Goal: Book appointment/travel/reservation

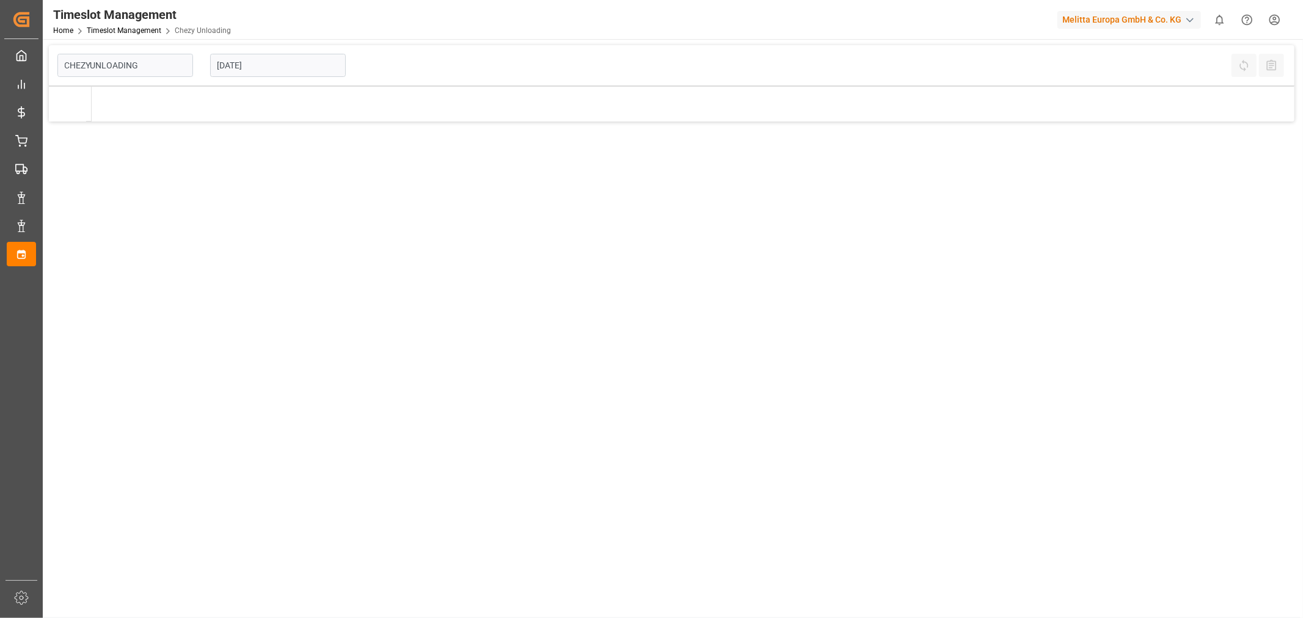
type input "Chezy Unloading"
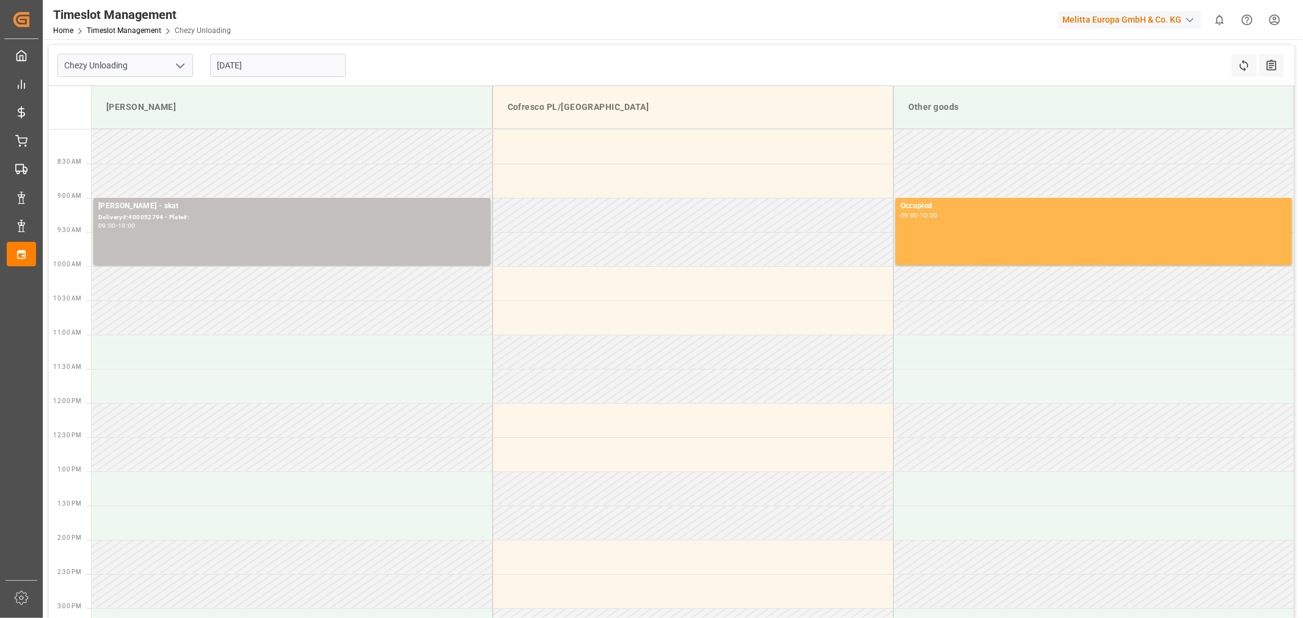
click at [254, 72] on input "[DATE]" at bounding box center [278, 65] width 136 height 23
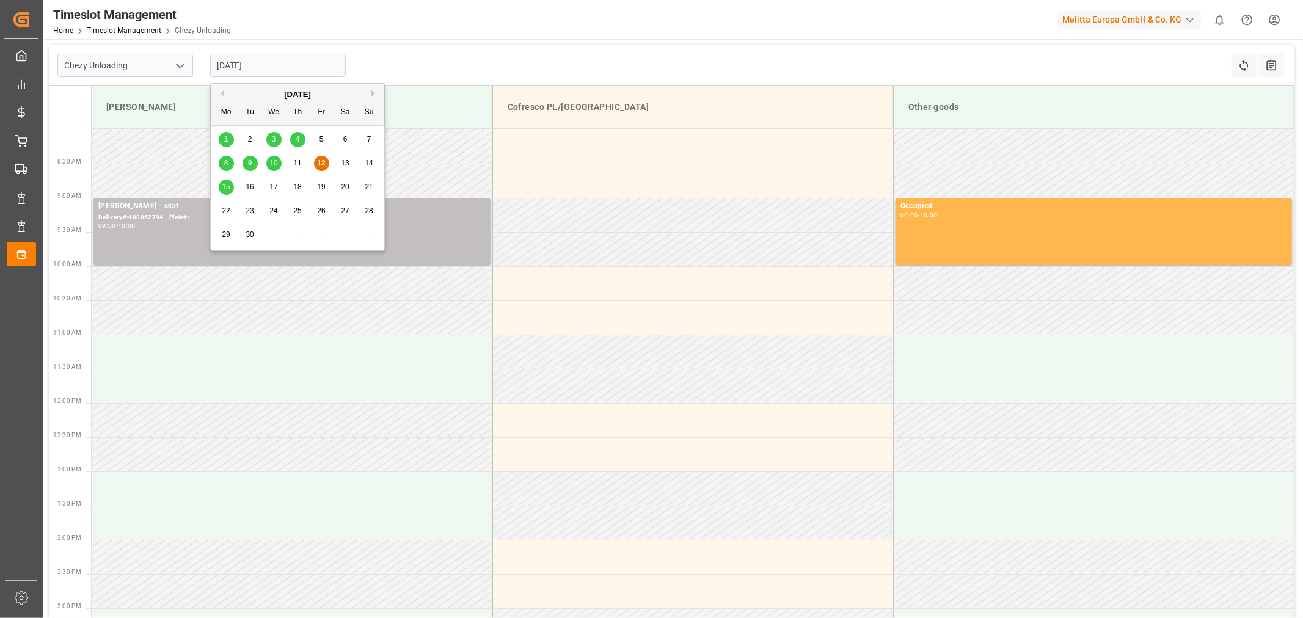
click at [221, 185] on div "15" at bounding box center [226, 187] width 15 height 15
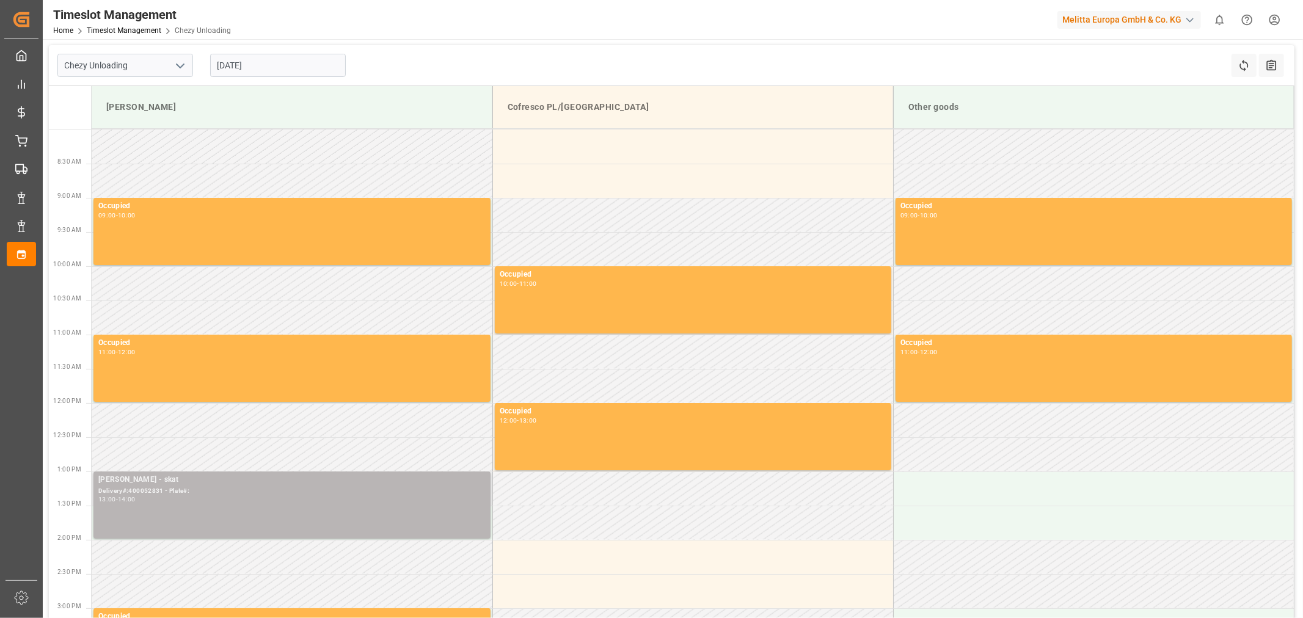
scroll to position [136, 0]
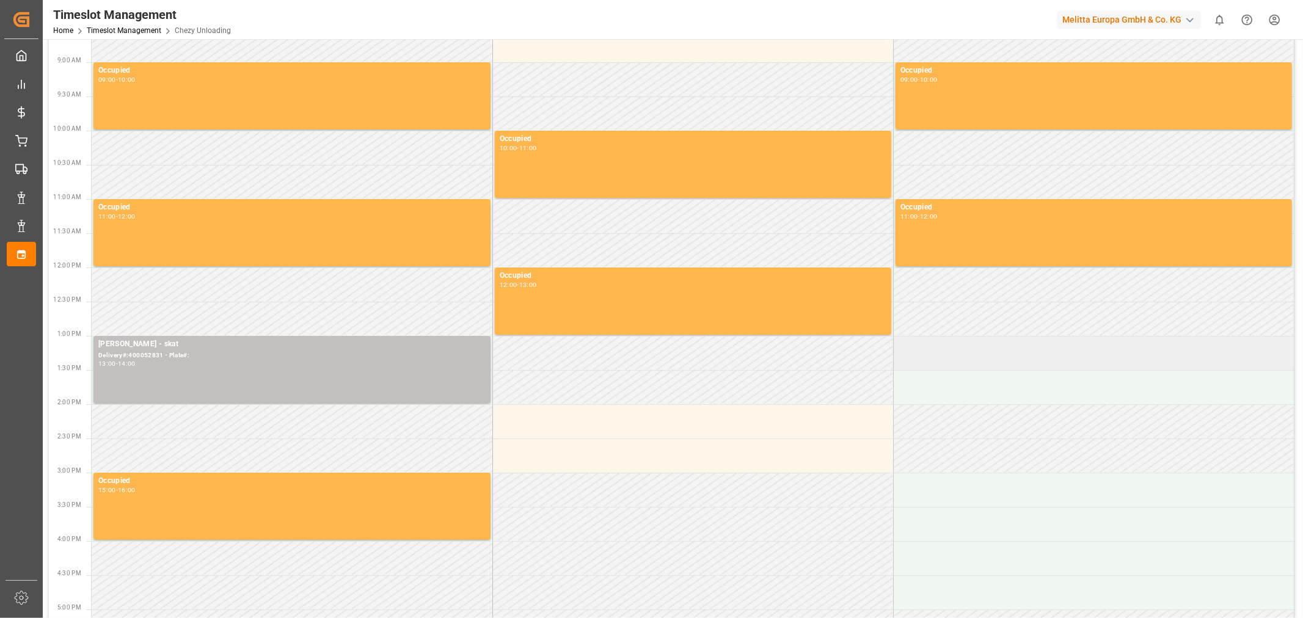
click at [998, 363] on td at bounding box center [1093, 353] width 401 height 34
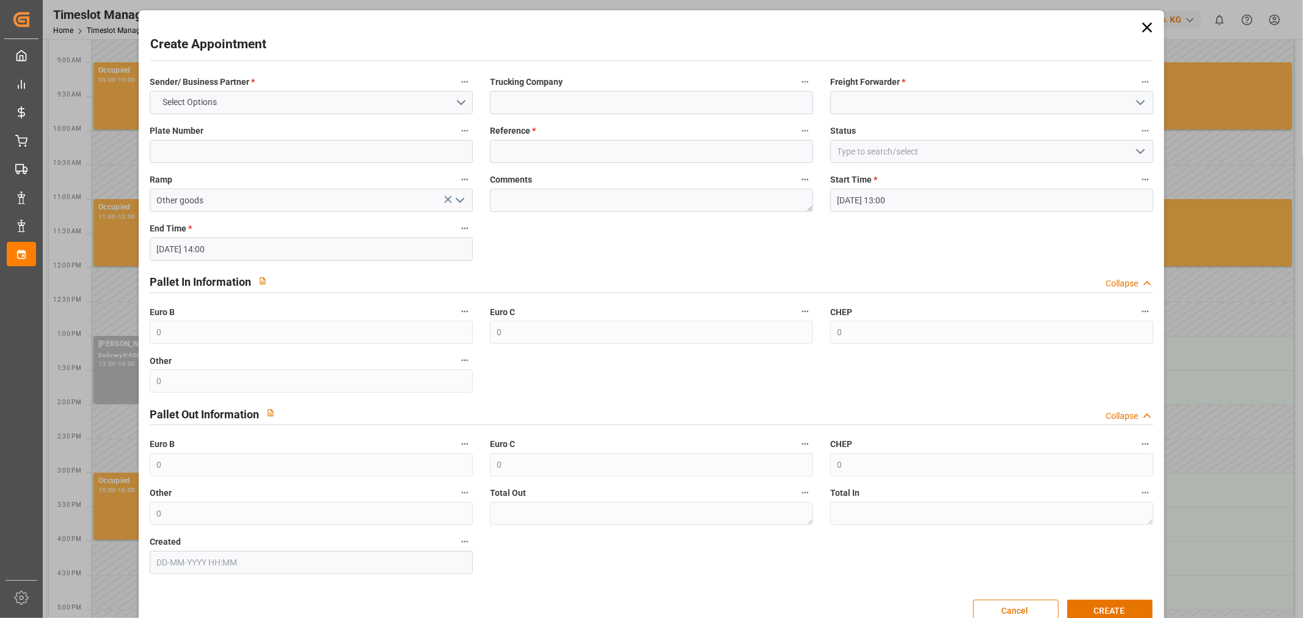
click at [790, 26] on div "Create Appointment Sender/ Business Partner * Select Options Trucking Company F…" at bounding box center [652, 322] width 1020 height 618
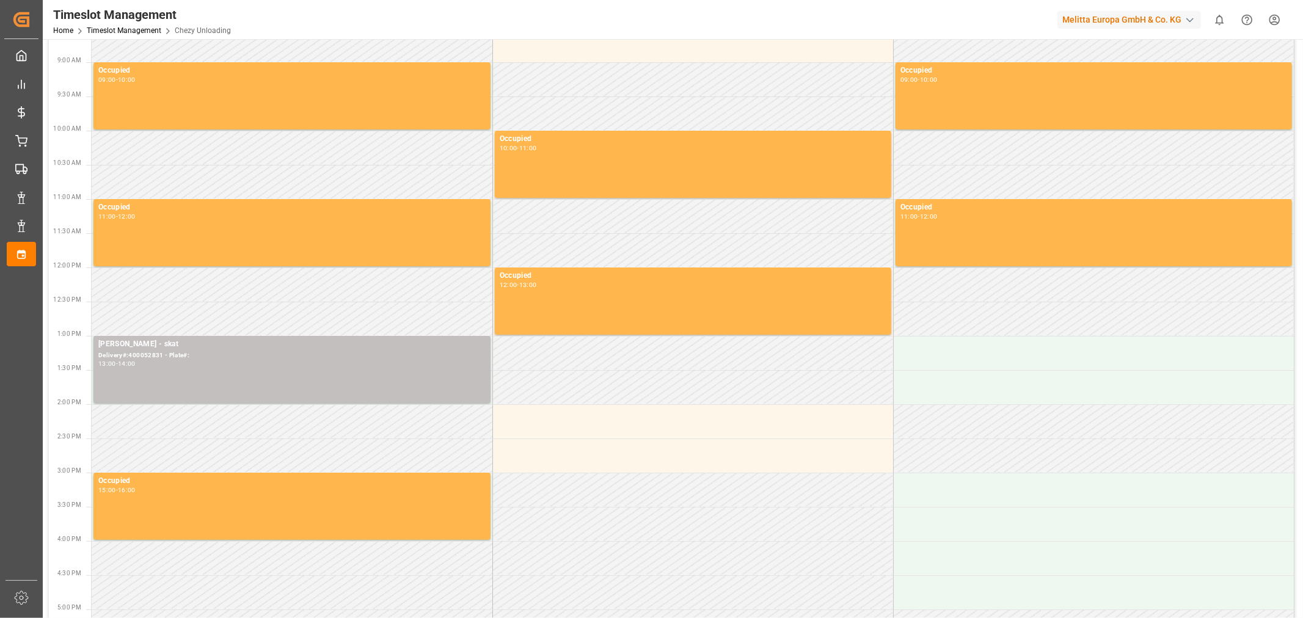
scroll to position [0, 0]
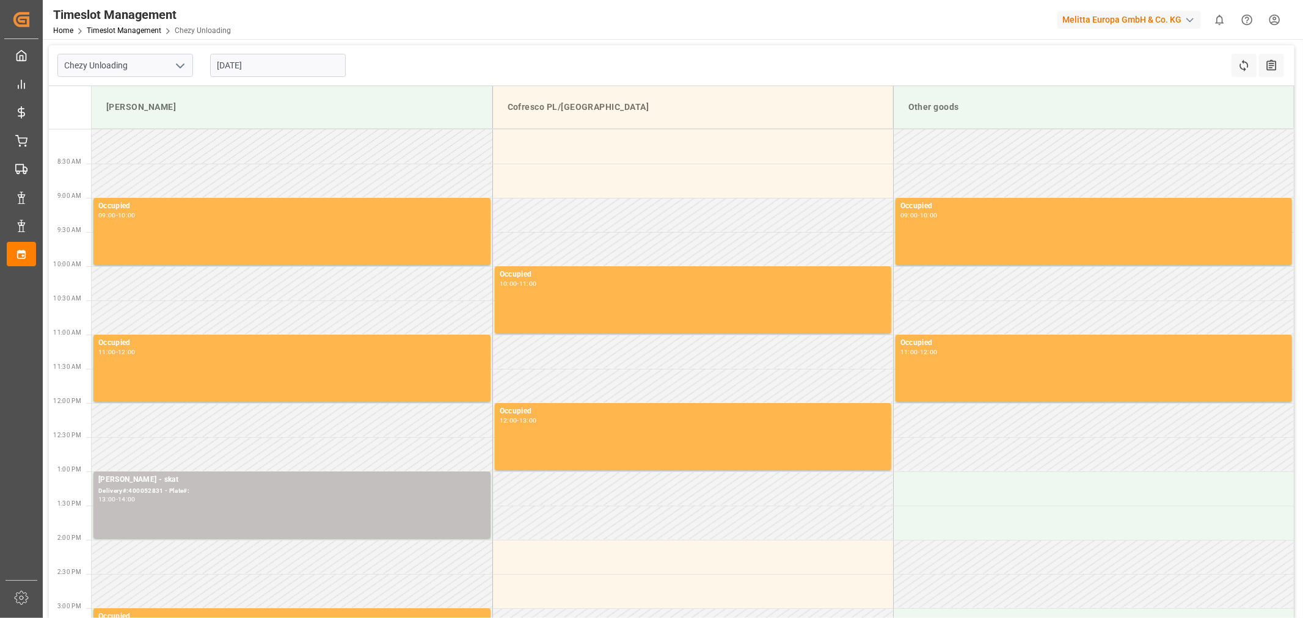
click at [243, 54] on input "[DATE]" at bounding box center [278, 65] width 136 height 23
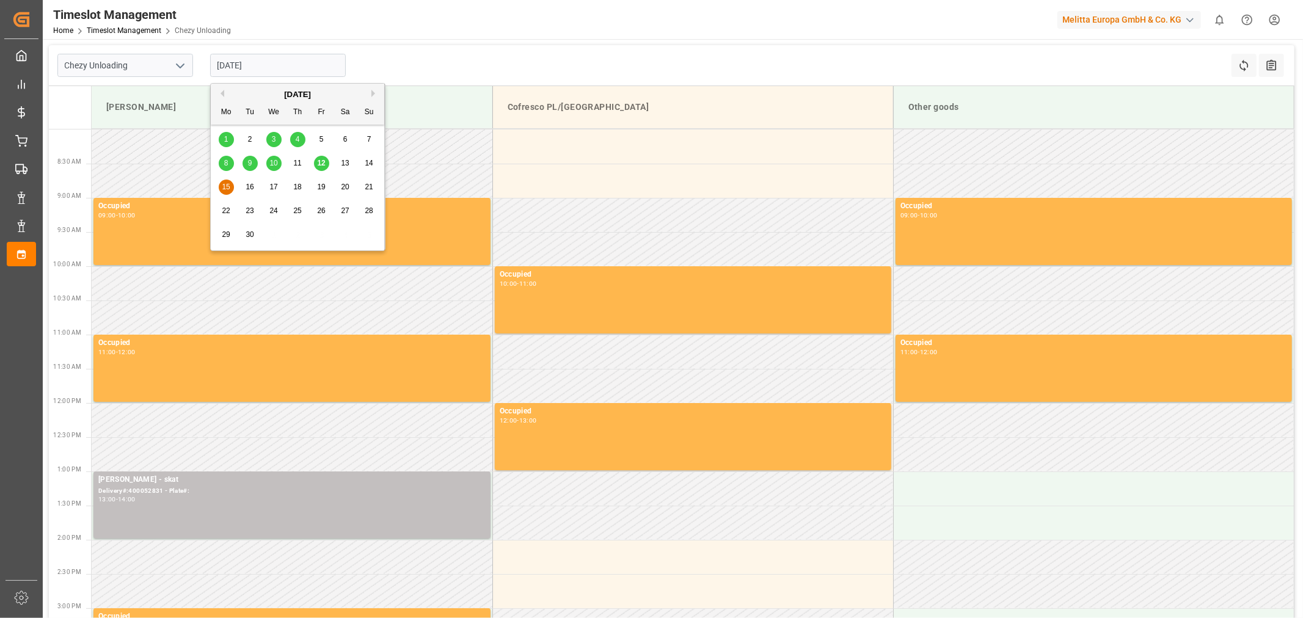
click at [325, 166] on span "12" at bounding box center [321, 163] width 8 height 9
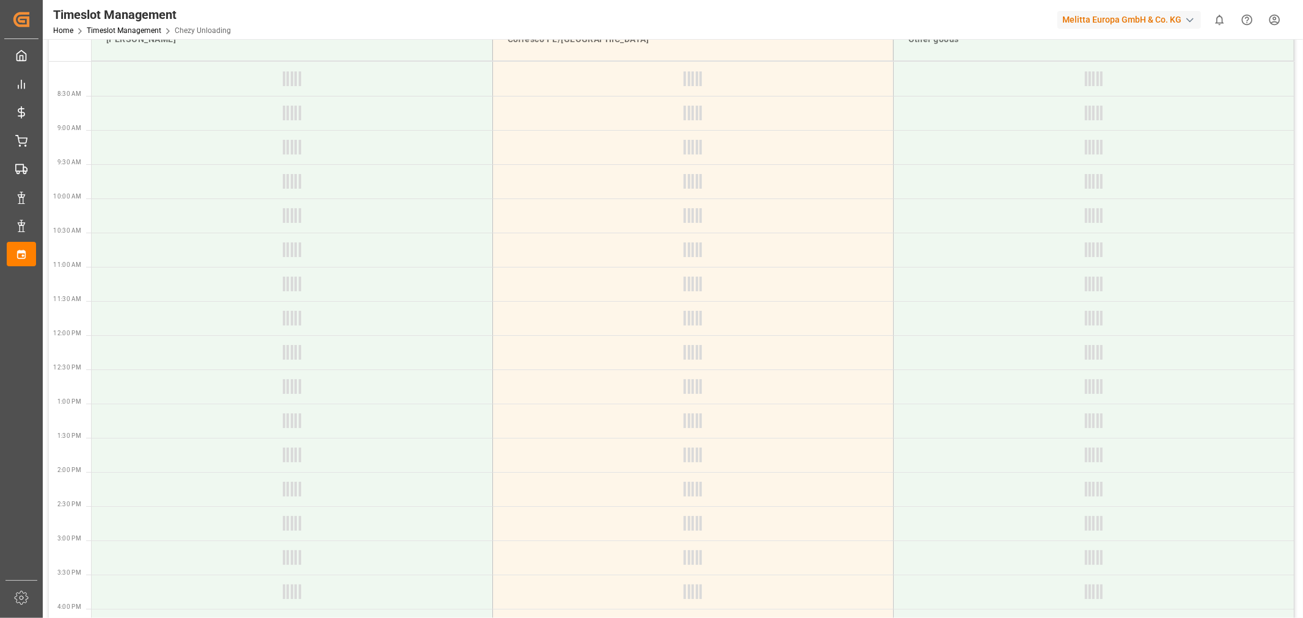
scroll to position [136, 0]
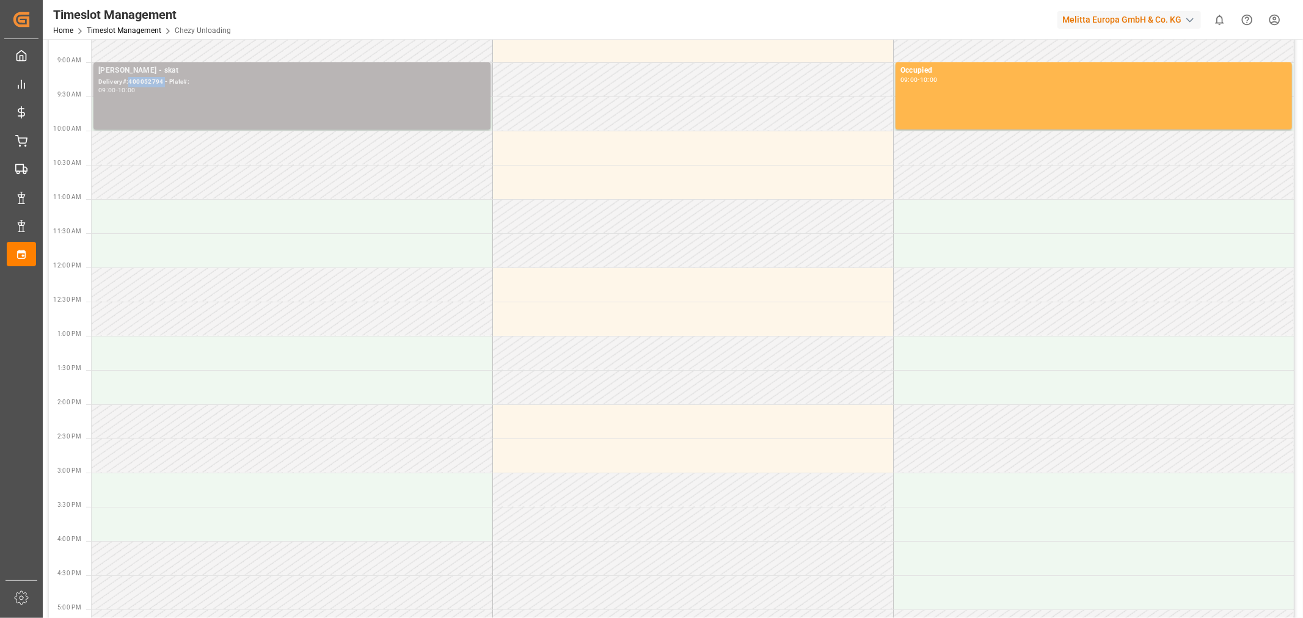
drag, startPoint x: 162, startPoint y: 81, endPoint x: 129, endPoint y: 79, distance: 33.6
click at [129, 79] on div "Delivery#:400052794 - Plate#:" at bounding box center [291, 82] width 387 height 10
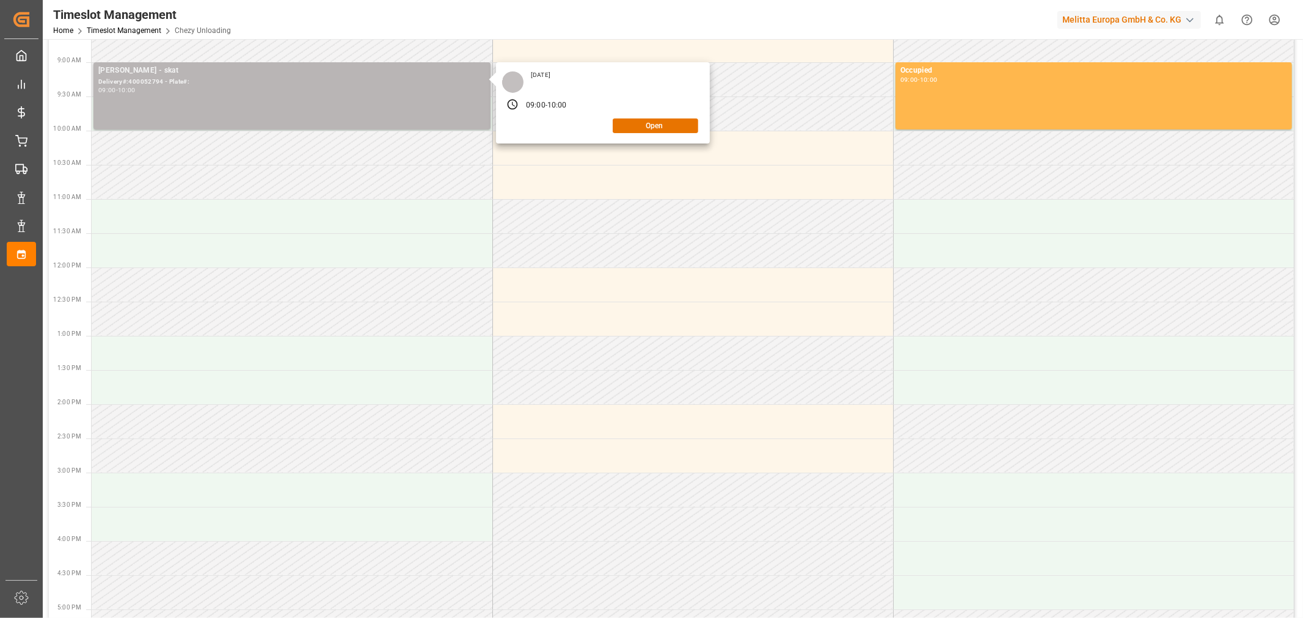
copy div "400052794"
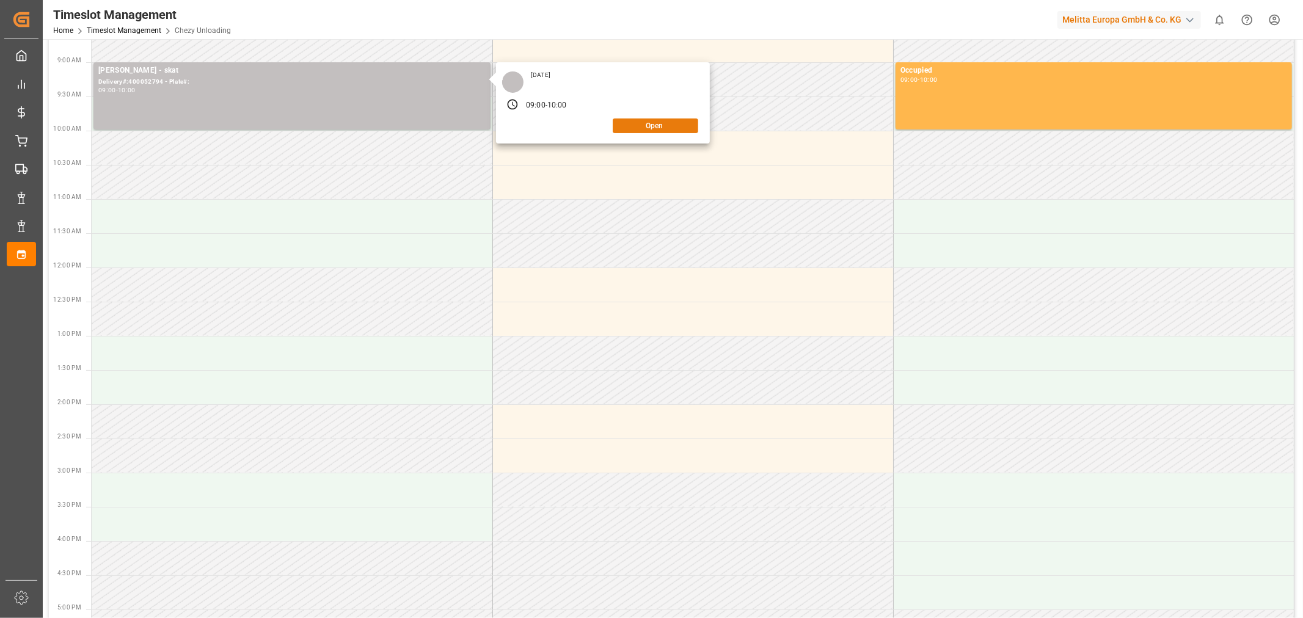
click at [675, 126] on button "Open" at bounding box center [656, 126] width 86 height 15
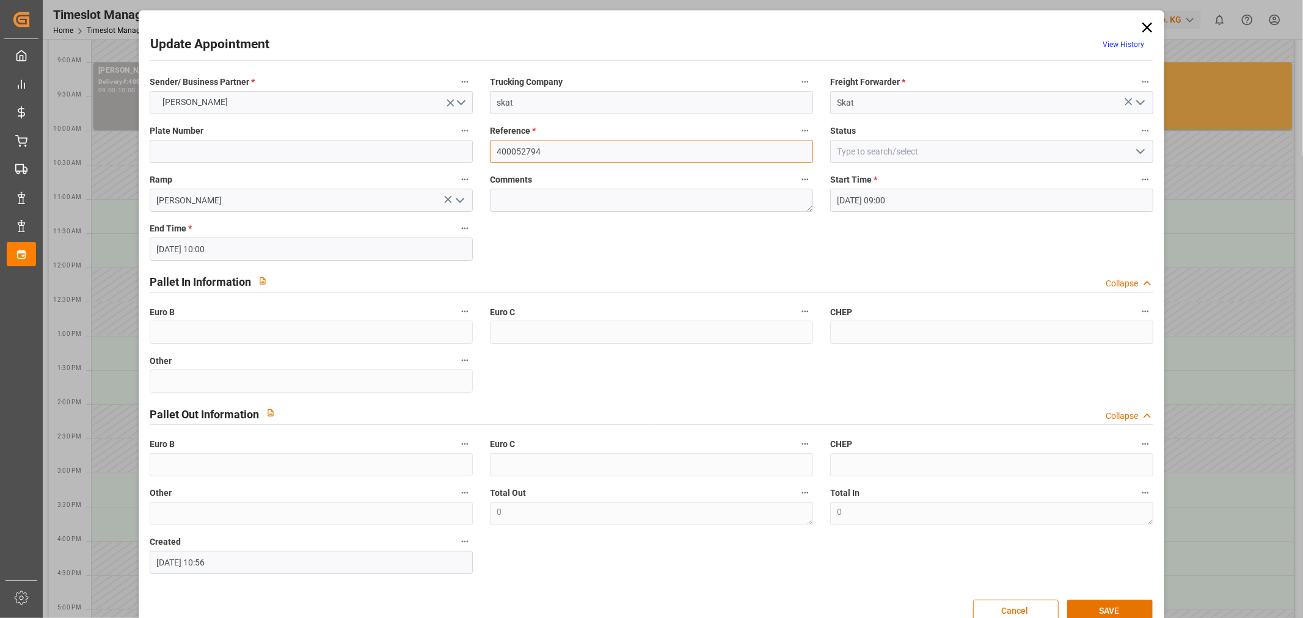
click at [601, 147] on input "400052794" at bounding box center [651, 151] width 323 height 23
click at [1144, 20] on icon at bounding box center [1147, 27] width 17 height 17
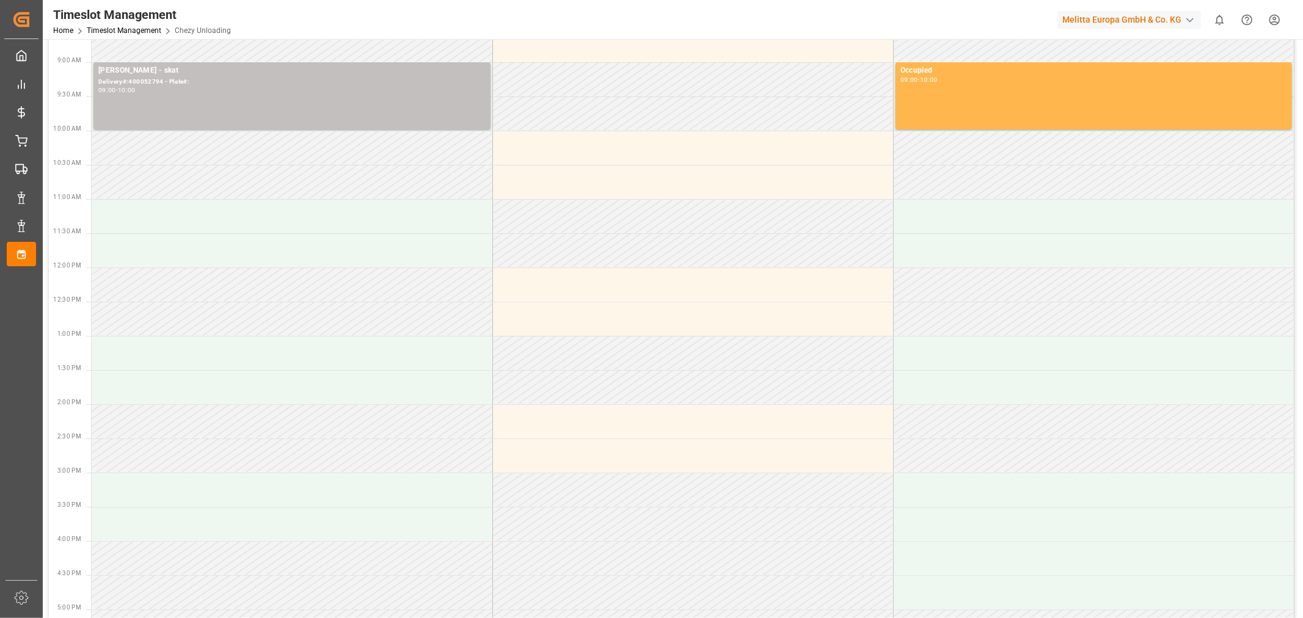
scroll to position [0, 0]
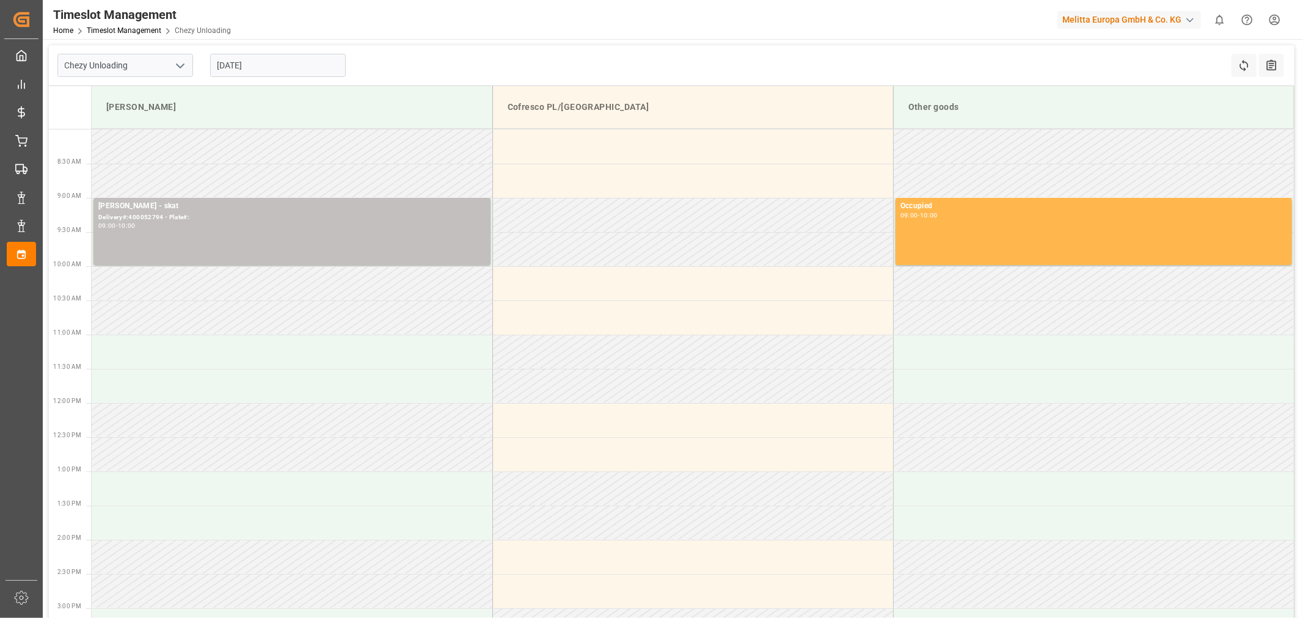
click at [307, 61] on input "[DATE]" at bounding box center [278, 65] width 136 height 23
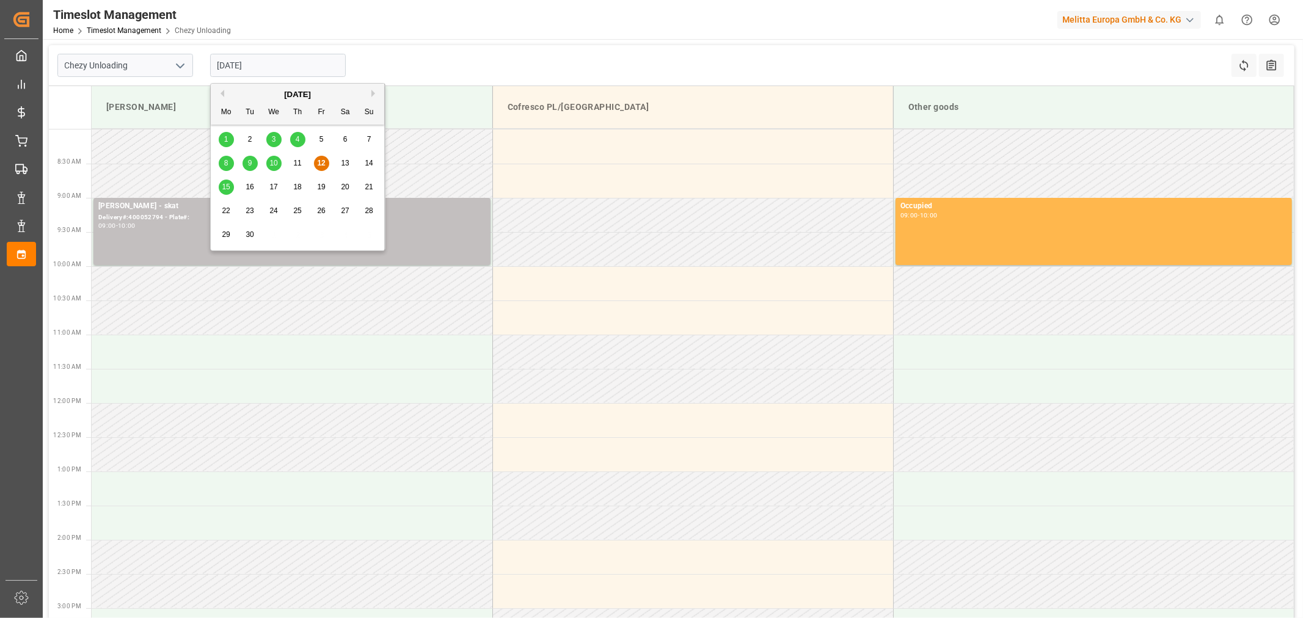
click at [226, 185] on span "15" at bounding box center [226, 187] width 8 height 9
type input "[DATE]"
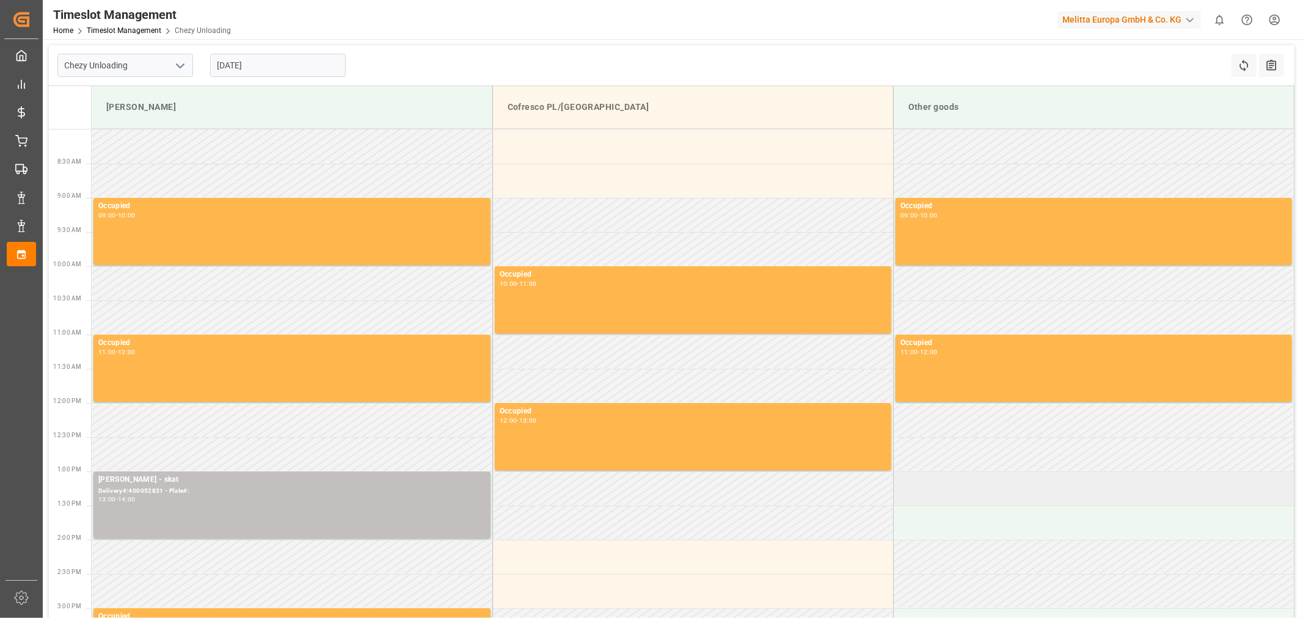
click at [952, 492] on td at bounding box center [1093, 489] width 401 height 34
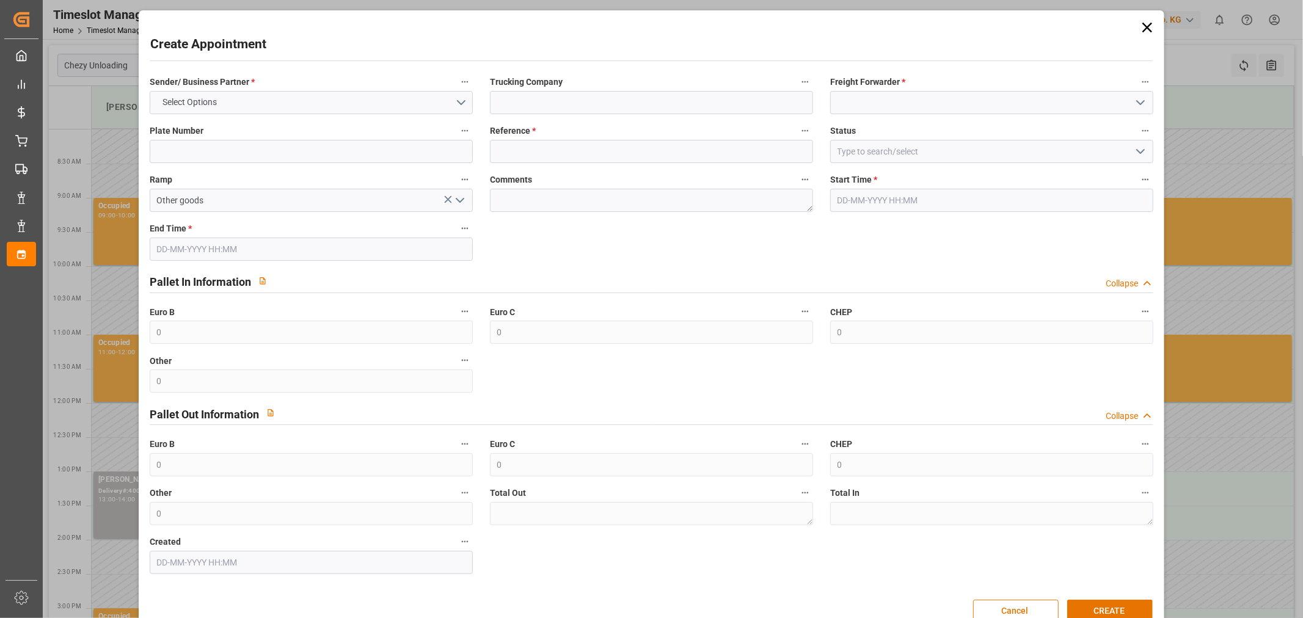
type input "[DATE] 13:00"
type input "[DATE] 14:00"
click at [530, 91] on input at bounding box center [651, 102] width 323 height 23
type input "skat transport"
click at [289, 101] on button "Select Options" at bounding box center [311, 102] width 323 height 23
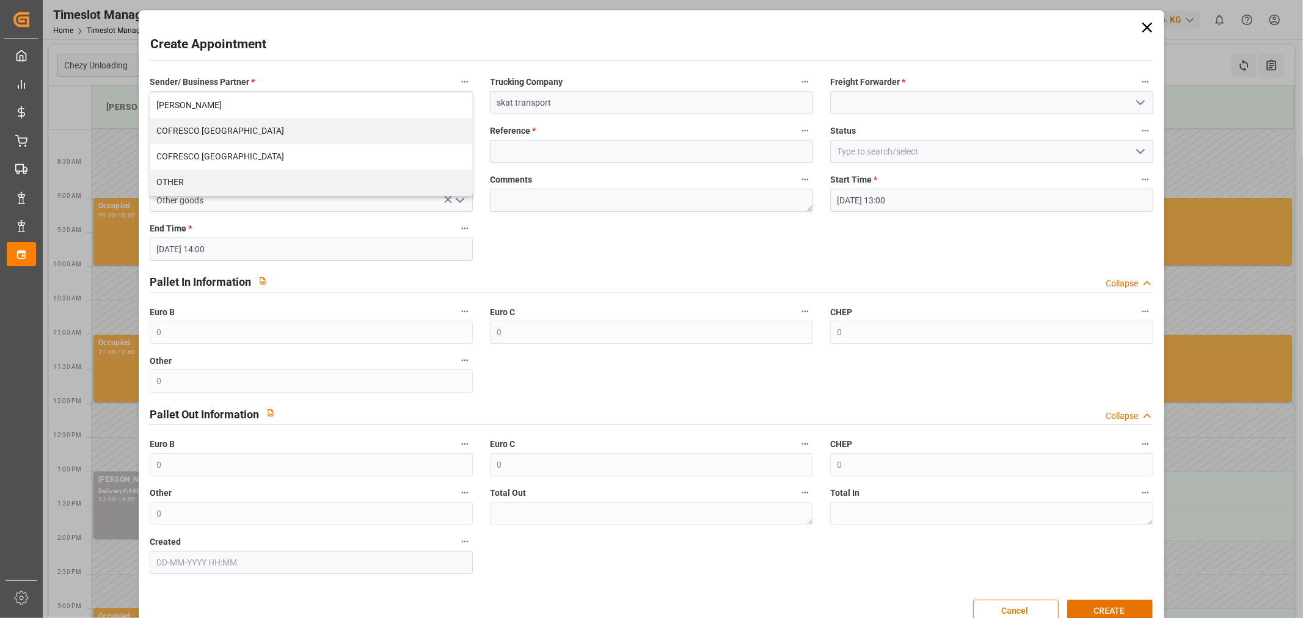
click at [260, 92] on div "[PERSON_NAME] COFRESCO POLAND COFRESCO [GEOGRAPHIC_DATA] OTHER" at bounding box center [311, 144] width 323 height 104
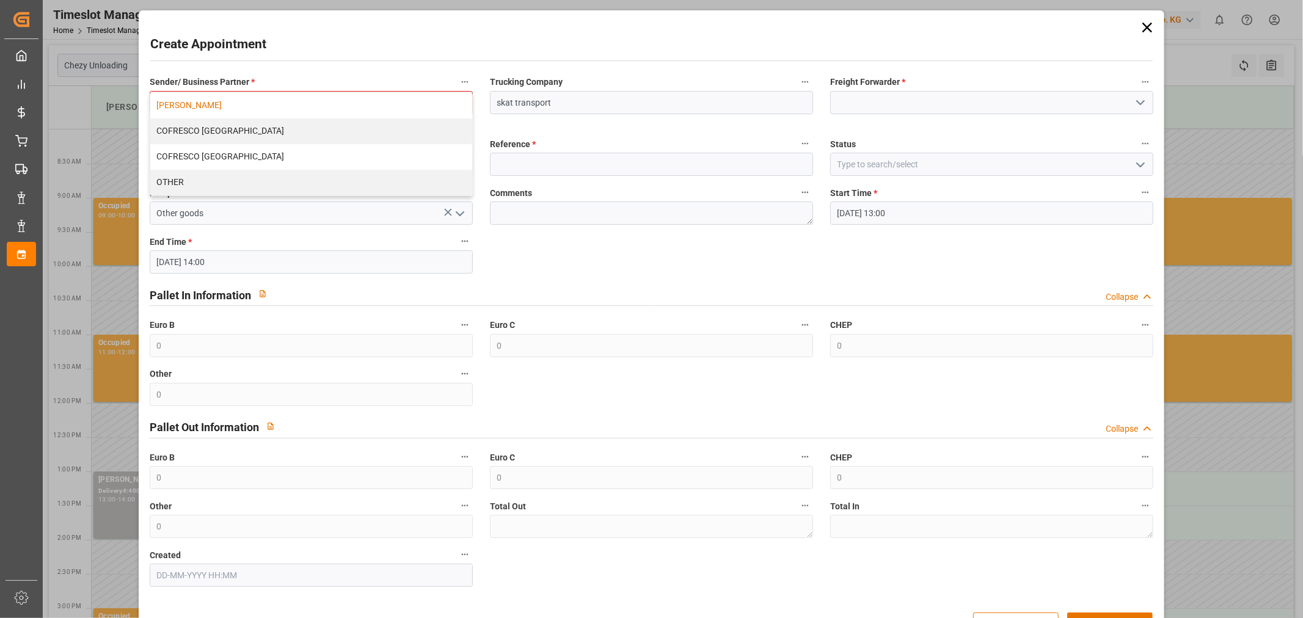
click at [260, 95] on div "[PERSON_NAME]" at bounding box center [311, 106] width 322 height 26
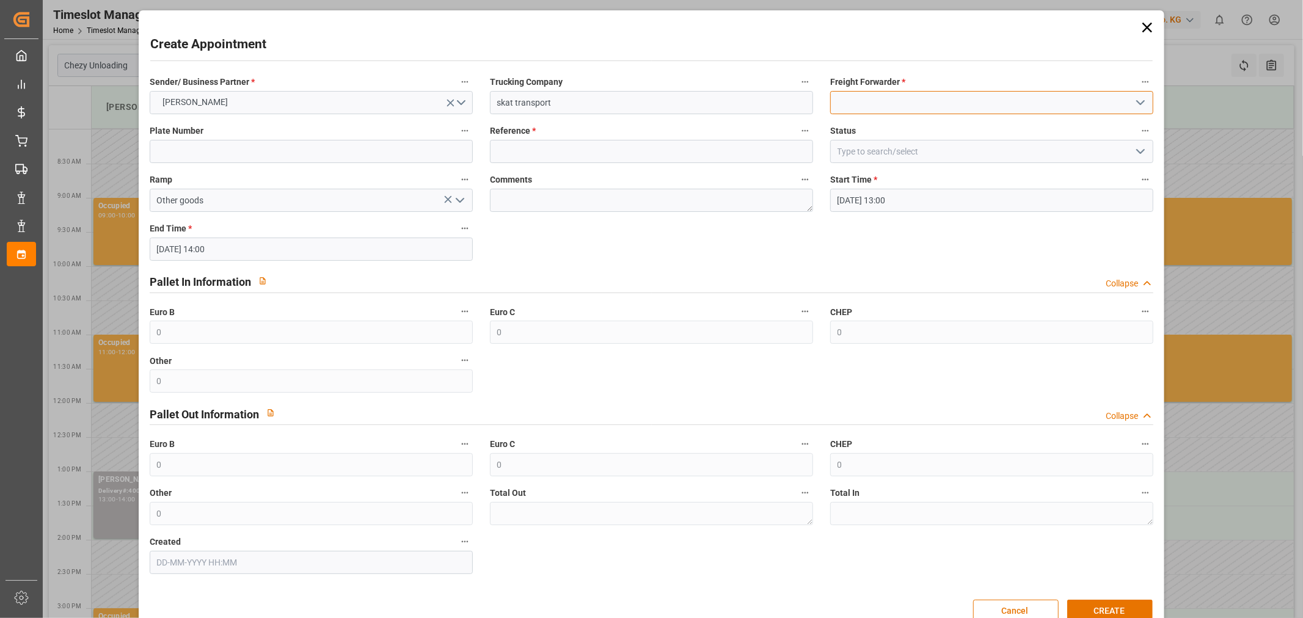
click at [856, 97] on input at bounding box center [991, 102] width 323 height 23
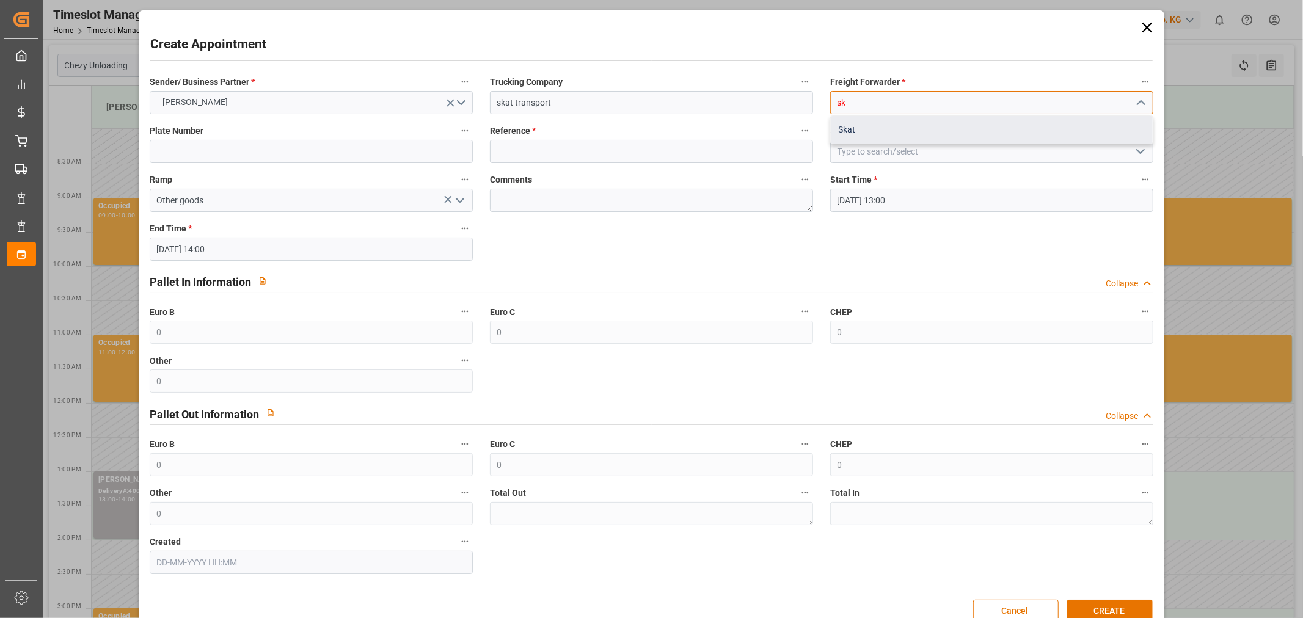
click at [935, 136] on div "Skat" at bounding box center [992, 129] width 322 height 27
type input "Skat"
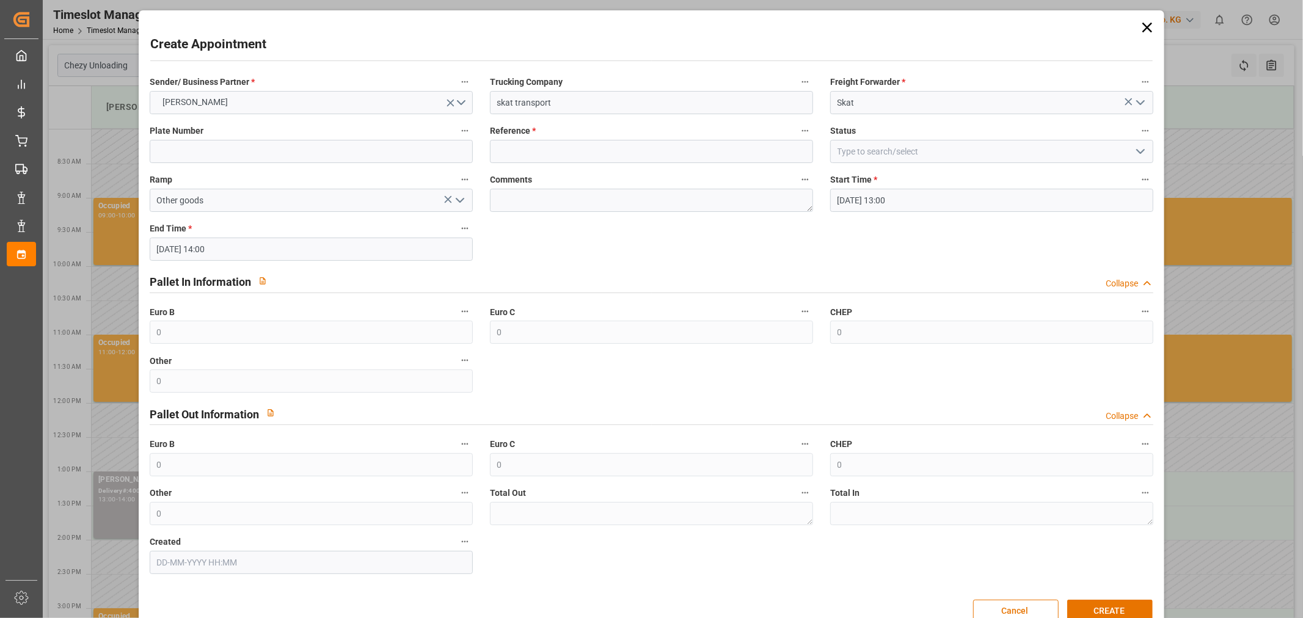
click at [527, 169] on div "Comments" at bounding box center [651, 191] width 340 height 49
click at [532, 144] on input at bounding box center [651, 151] width 323 height 23
paste input "400052794"
type input "400052794"
click at [515, 203] on textarea at bounding box center [651, 200] width 323 height 23
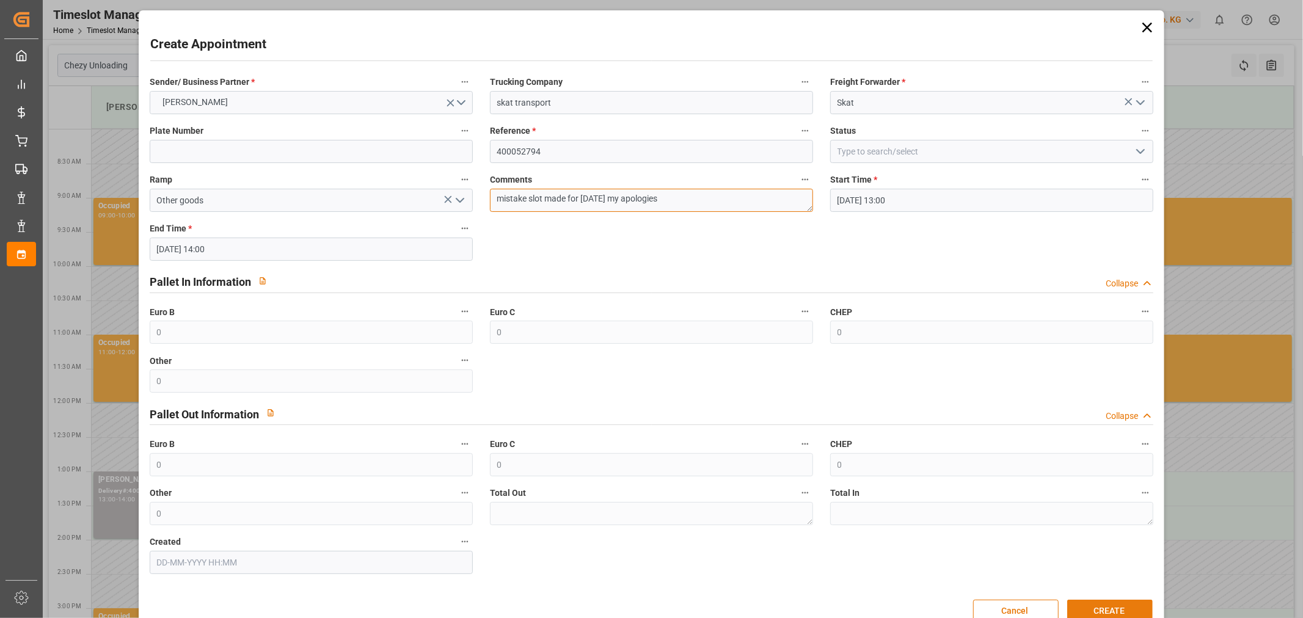
type textarea "mistake slot made for [DATE] my apologies"
click at [1128, 602] on button "CREATE" at bounding box center [1110, 611] width 86 height 23
